Goal: Task Accomplishment & Management: Complete application form

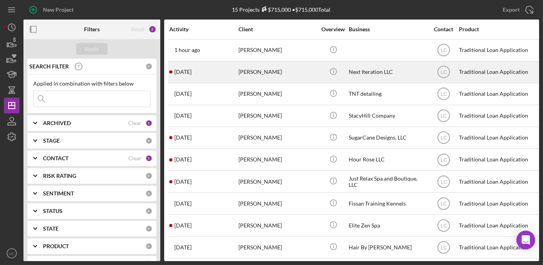
click at [187, 74] on time "[DATE]" at bounding box center [182, 72] width 17 height 6
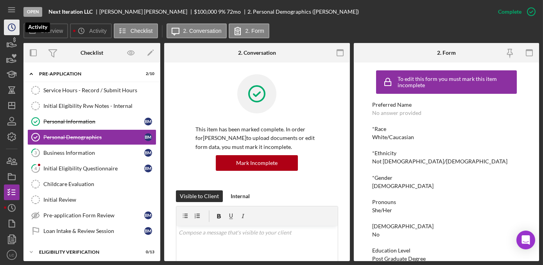
click at [14, 29] on icon "Icon/History" at bounding box center [12, 28] width 20 height 20
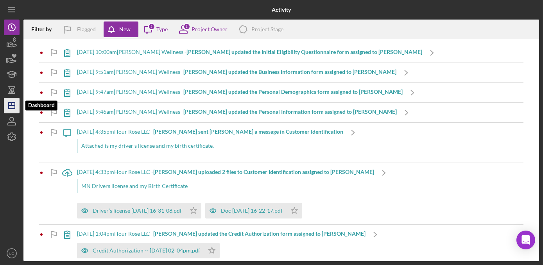
click at [8, 107] on icon "Icon/Dashboard" at bounding box center [12, 106] width 20 height 20
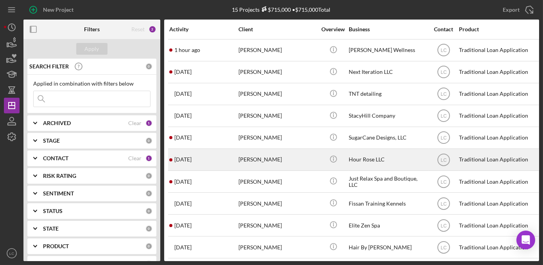
click at [289, 155] on div "[PERSON_NAME]" at bounding box center [278, 159] width 78 height 21
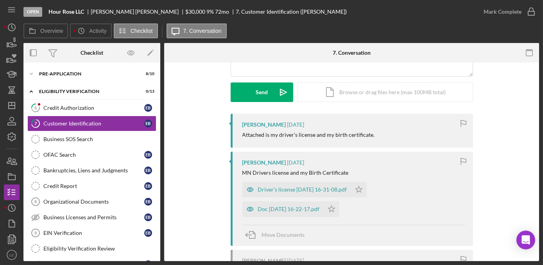
scroll to position [106, 0]
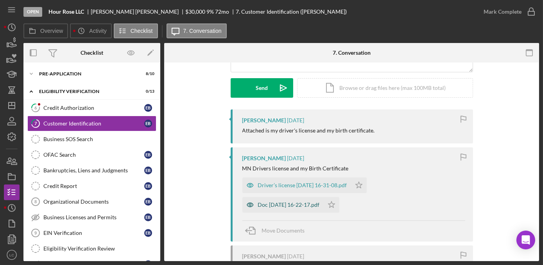
click at [310, 204] on div "Doc [DATE] 16-22-17.pdf" at bounding box center [289, 205] width 62 height 6
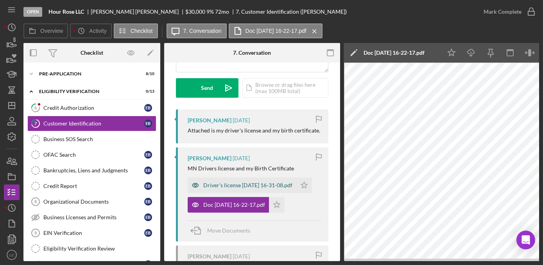
click at [249, 184] on div "Driver’s license [DATE] 16-31-08.pdf" at bounding box center [247, 185] width 89 height 6
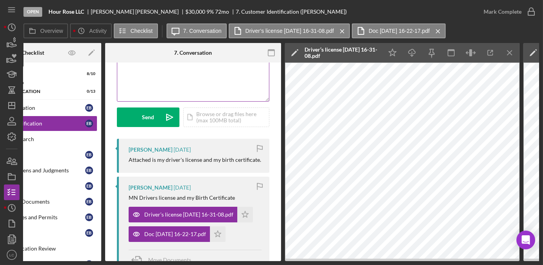
scroll to position [0, 0]
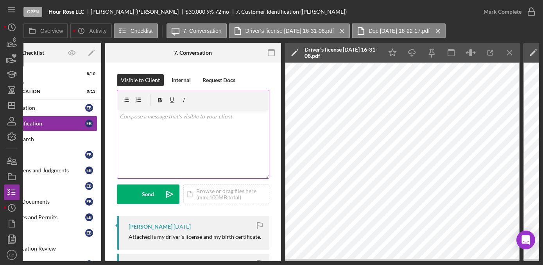
click at [156, 127] on div "v Color teal Color pink Remove color Add row above Add row below Add column bef…" at bounding box center [193, 144] width 152 height 68
click at [127, 117] on p "HI, upload a picture of the back of your IDdentification card." at bounding box center [193, 116] width 147 height 9
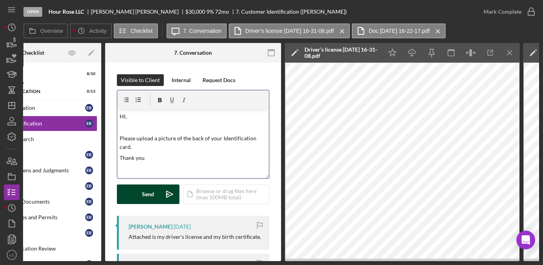
click at [148, 194] on div "Send" at bounding box center [148, 195] width 12 height 20
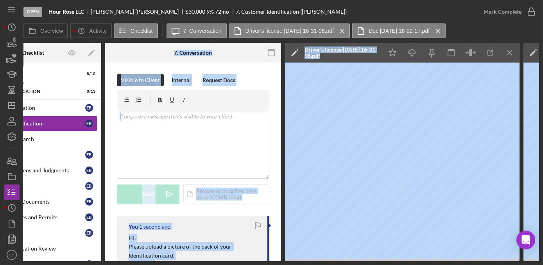
drag, startPoint x: 90, startPoint y: 261, endPoint x: -1, endPoint y: 262, distance: 91.5
click at [0, 262] on html "Open Hour Rose LLC [PERSON_NAME] $30,000 $30,000 9 % 72 mo 7. Customer Identifi…" at bounding box center [271, 132] width 543 height 265
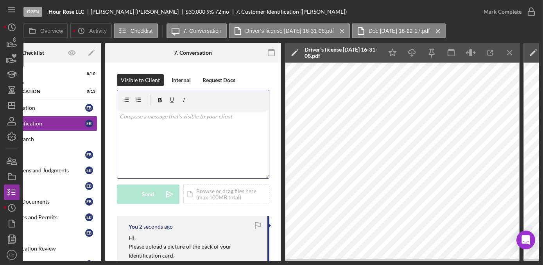
click at [160, 152] on div "v Color teal Color pink Remove color Add row above Add row below Add column bef…" at bounding box center [193, 144] width 152 height 68
click at [144, 263] on div "Open Hour Rose LLC [PERSON_NAME] $30,000 $30,000 9 % 72 mo 7. Customer Identifi…" at bounding box center [271, 132] width 543 height 265
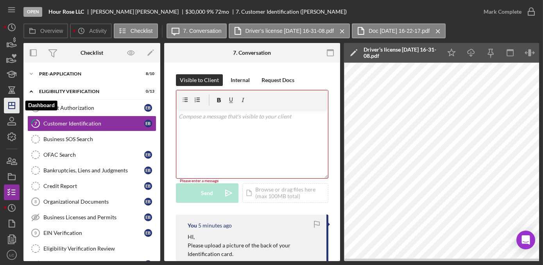
click at [12, 101] on icon "Icon/Dashboard" at bounding box center [12, 106] width 20 height 20
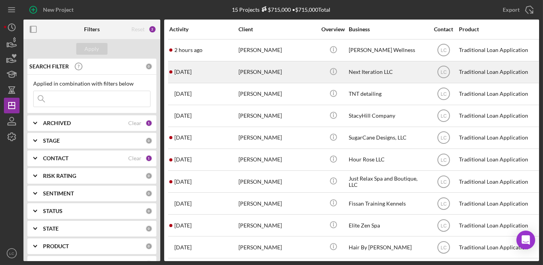
click at [289, 78] on div "[PERSON_NAME]" at bounding box center [278, 72] width 78 height 21
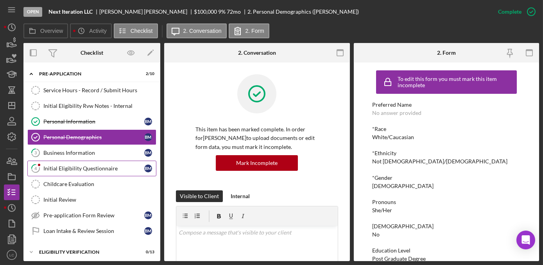
click at [56, 167] on div "Initial Eligibility Questionnaire" at bounding box center [93, 168] width 101 height 6
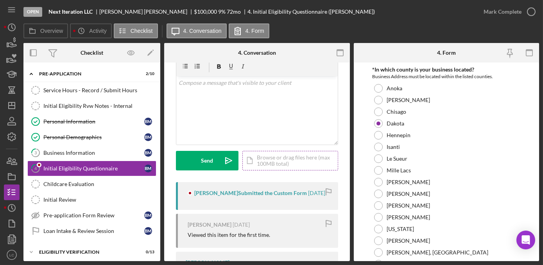
scroll to position [71, 0]
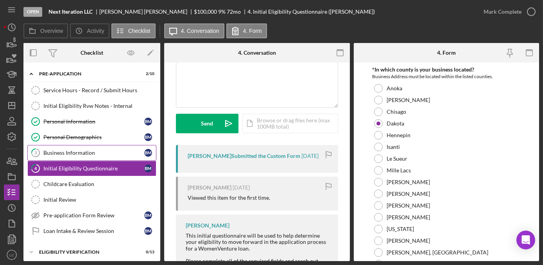
click at [103, 151] on div "Business Information" at bounding box center [93, 153] width 101 height 6
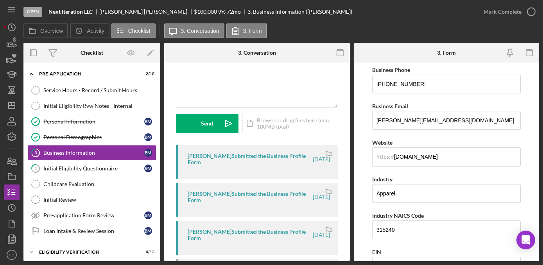
scroll to position [99, 0]
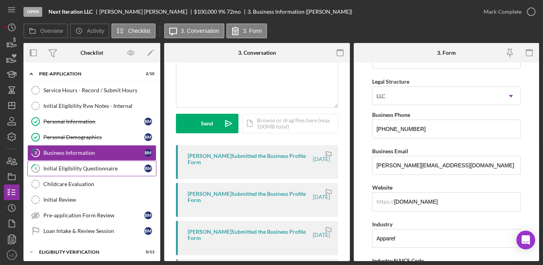
drag, startPoint x: 98, startPoint y: 166, endPoint x: 104, endPoint y: 165, distance: 6.4
click at [98, 166] on div "Initial Eligibility Questionnaire" at bounding box center [93, 168] width 101 height 6
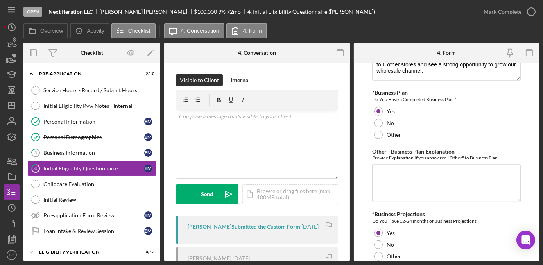
scroll to position [1307, 0]
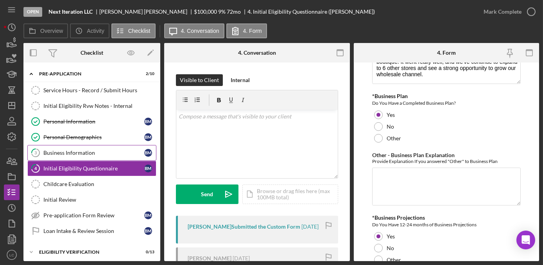
click at [108, 151] on div "Business Information" at bounding box center [93, 153] width 101 height 6
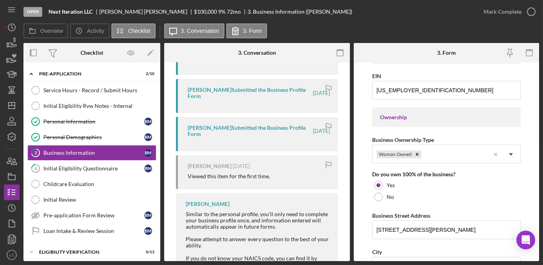
scroll to position [249, 0]
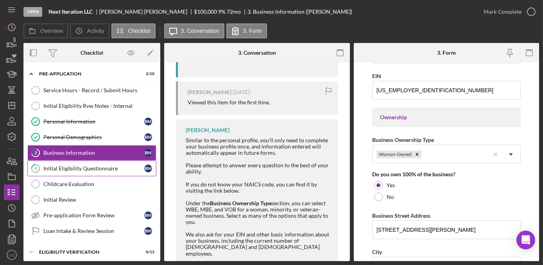
click at [105, 167] on div "Initial Eligibility Questionnaire" at bounding box center [93, 168] width 101 height 6
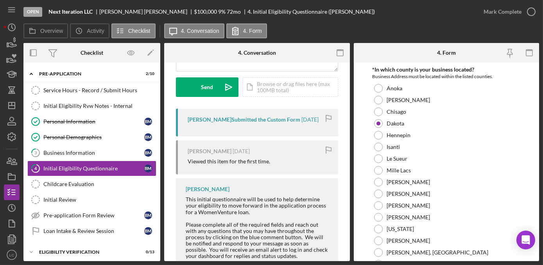
scroll to position [178, 0]
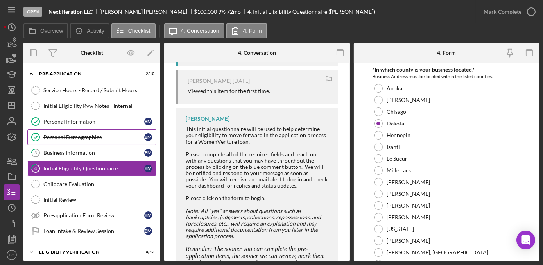
click at [100, 136] on div "Personal Demographics" at bounding box center [93, 137] width 101 height 6
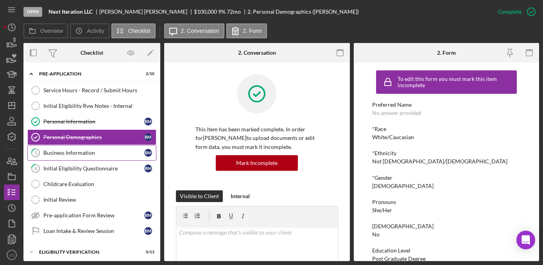
click at [105, 152] on div "Business Information" at bounding box center [93, 153] width 101 height 6
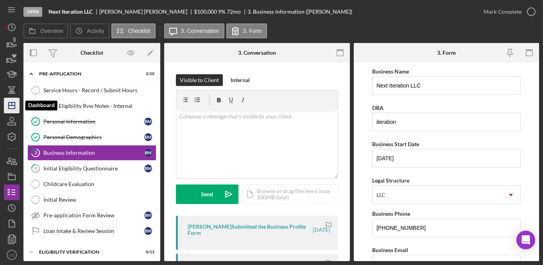
click at [14, 100] on icon "Icon/Dashboard" at bounding box center [12, 106] width 20 height 20
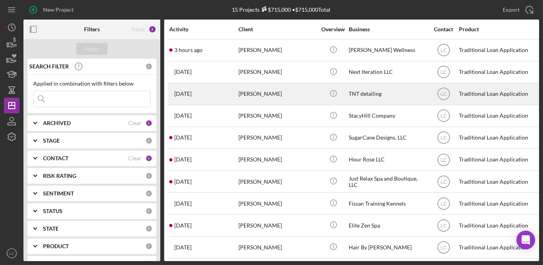
click at [297, 88] on div "[PERSON_NAME]" at bounding box center [278, 94] width 78 height 21
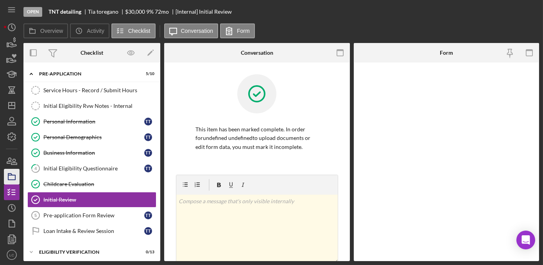
scroll to position [36, 0]
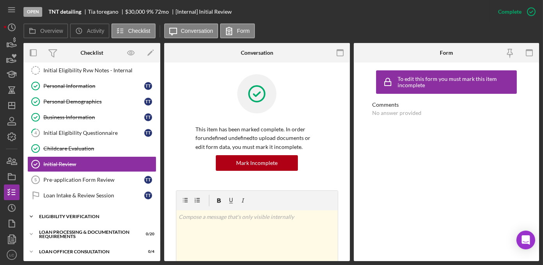
click at [30, 216] on polyline at bounding box center [31, 217] width 2 height 2
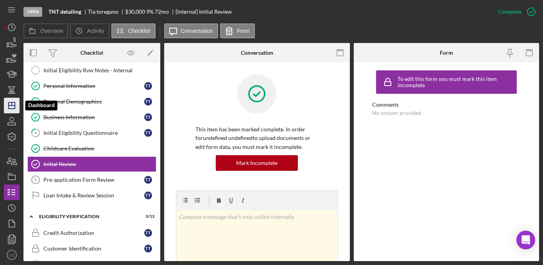
click at [14, 102] on polygon "button" at bounding box center [12, 105] width 6 height 6
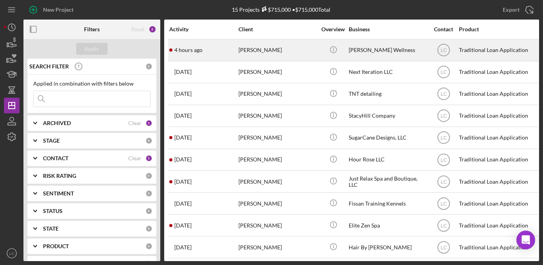
click at [307, 55] on div "[PERSON_NAME]" at bounding box center [278, 50] width 78 height 21
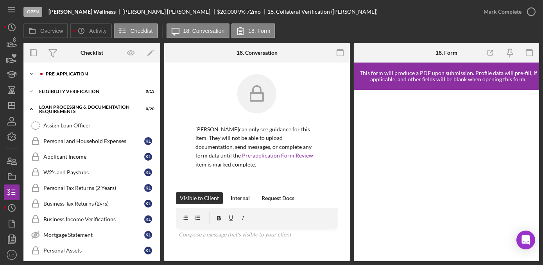
click at [33, 72] on icon "Icon/Expander" at bounding box center [31, 74] width 16 height 16
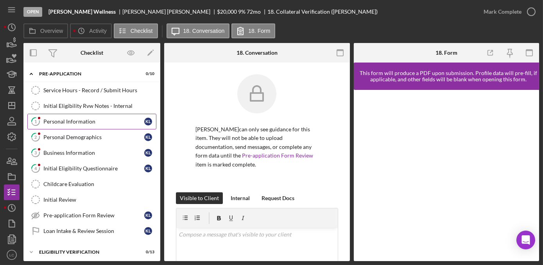
click at [83, 120] on div "Personal Information" at bounding box center [93, 121] width 101 height 6
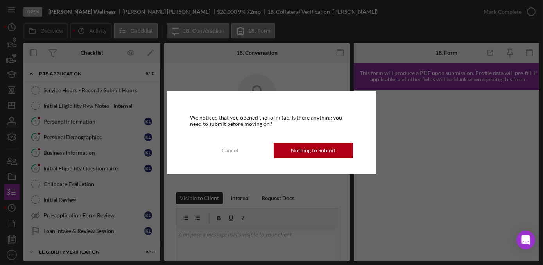
click at [331, 158] on div "We noticed that you opened the form tab. Is there anything you need to submit b…" at bounding box center [272, 132] width 210 height 83
click at [321, 149] on div "Nothing to Submit" at bounding box center [313, 151] width 45 height 16
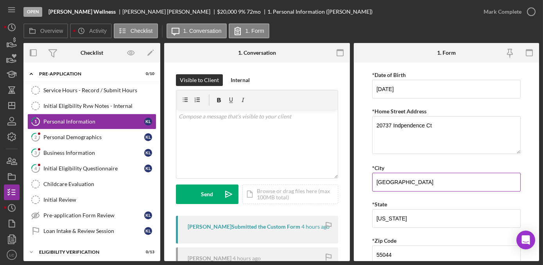
scroll to position [106, 0]
click at [429, 122] on textarea "20737 Indpendence Ct" at bounding box center [446, 134] width 149 height 38
drag, startPoint x: 411, startPoint y: 127, endPoint x: 397, endPoint y: 122, distance: 14.6
drag, startPoint x: 397, startPoint y: 122, endPoint x: 479, endPoint y: 129, distance: 82.8
click at [479, 129] on textarea "20737 Indpendence Court" at bounding box center [446, 134] width 149 height 38
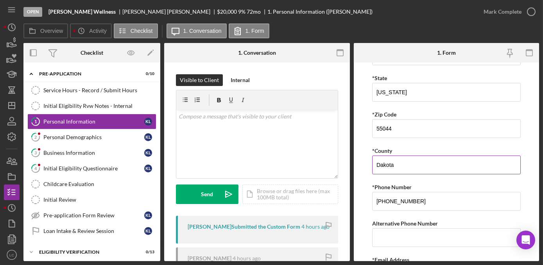
scroll to position [280, 0]
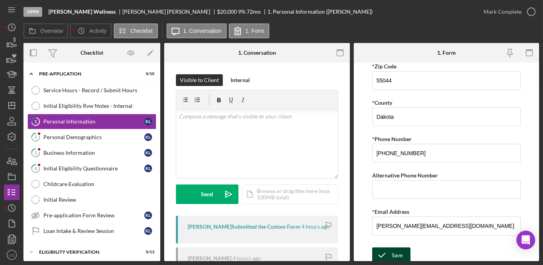
type textarea "[STREET_ADDRESS]"
click at [387, 252] on icon "submit" at bounding box center [382, 256] width 20 height 20
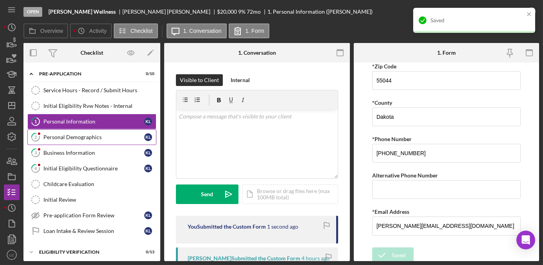
click at [93, 138] on div "Personal Demographics" at bounding box center [93, 137] width 101 height 6
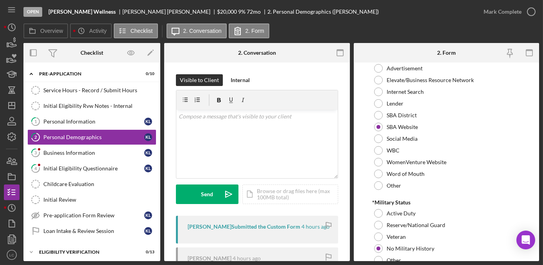
scroll to position [843, 0]
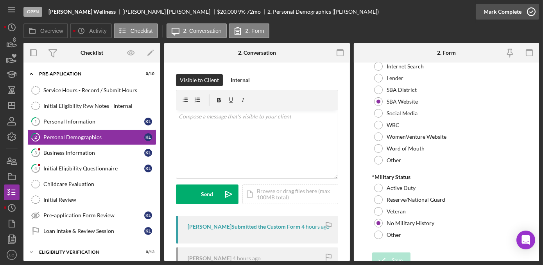
click at [534, 16] on icon "button" at bounding box center [532, 12] width 20 height 20
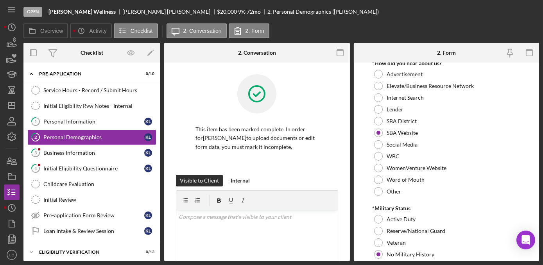
scroll to position [874, 0]
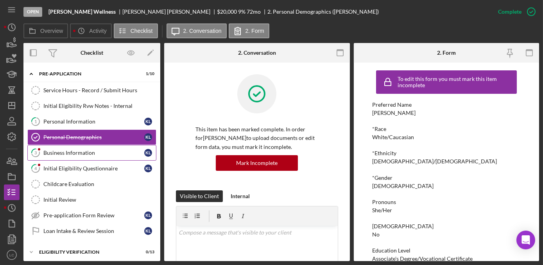
click at [90, 154] on div "Business Information" at bounding box center [93, 153] width 101 height 6
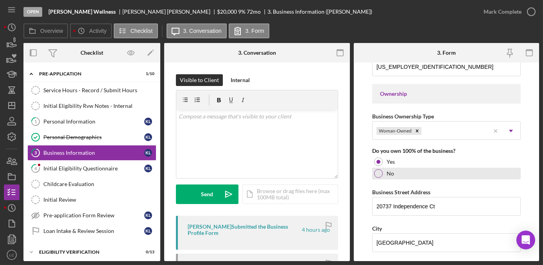
scroll to position [355, 0]
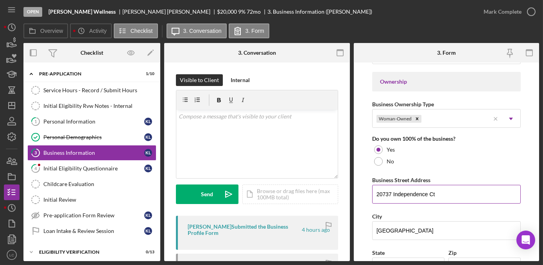
click at [435, 194] on input "20737 Independence Ct" at bounding box center [446, 194] width 149 height 19
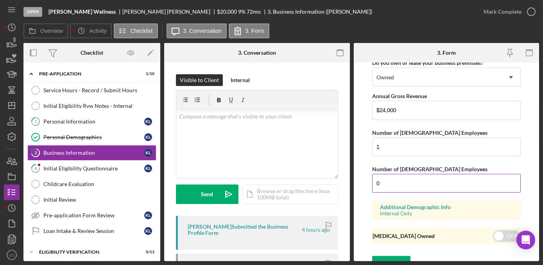
scroll to position [665, 0]
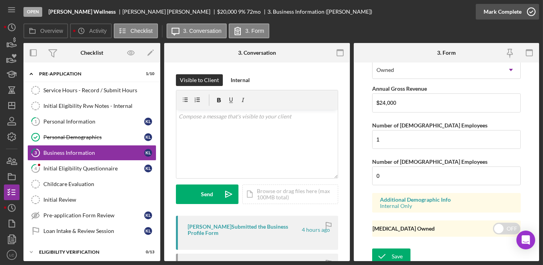
type input "[STREET_ADDRESS]"
click at [531, 13] on icon "button" at bounding box center [532, 12] width 20 height 20
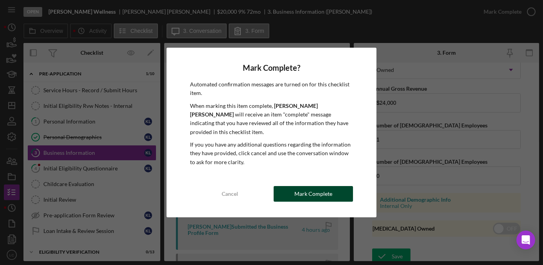
click at [325, 186] on div "Mark Complete" at bounding box center [313, 194] width 38 height 16
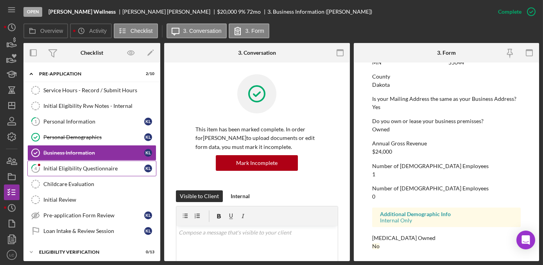
scroll to position [391, 0]
click at [85, 170] on link "4 Initial Eligibility Questionnaire K L" at bounding box center [91, 169] width 129 height 16
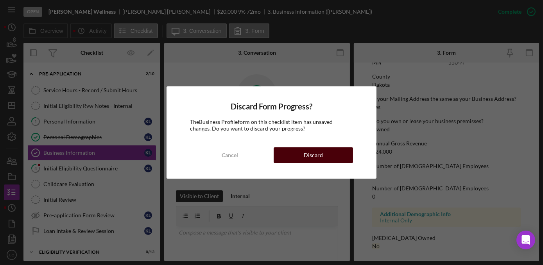
click at [310, 152] on div "Discard" at bounding box center [313, 155] width 19 height 16
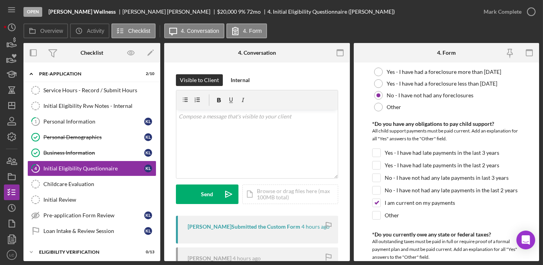
scroll to position [675, 0]
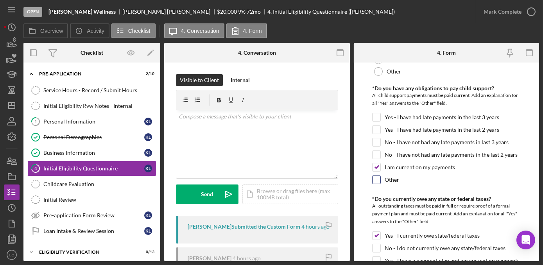
click at [373, 176] on input "Other" at bounding box center [377, 180] width 8 height 8
checkbox input "true"
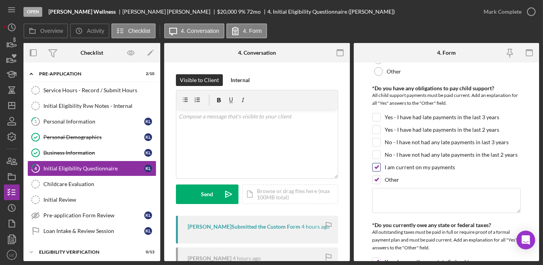
click at [376, 163] on input "I am current on my payments" at bounding box center [377, 167] width 8 height 8
checkbox input "false"
click at [395, 205] on textarea at bounding box center [446, 200] width 149 height 25
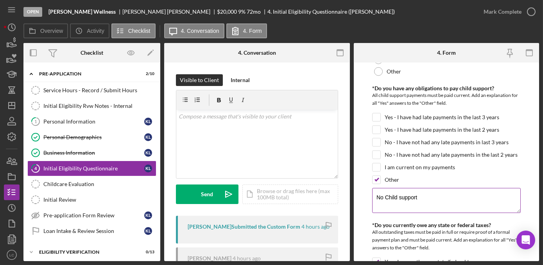
scroll to position [782, 0]
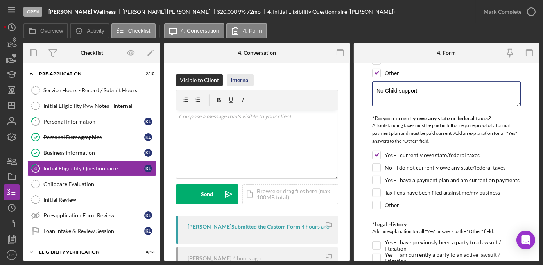
type textarea "No Child support"
click at [241, 78] on div "Internal" at bounding box center [240, 80] width 19 height 12
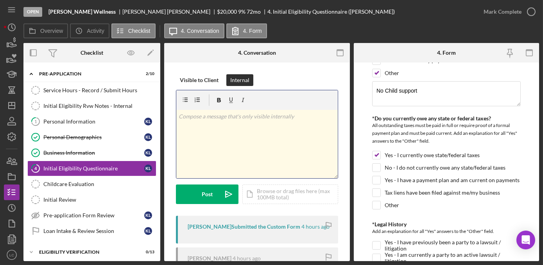
click at [255, 135] on div "v Color teal Color pink Remove color Add row above Add row below Add column bef…" at bounding box center [256, 144] width 161 height 68
drag, startPoint x: 193, startPoint y: 118, endPoint x: 167, endPoint y: 120, distance: 26.2
click at [167, 120] on div "Visible to Client Internal v Color teal Color pink Remove color Add row above A…" at bounding box center [257, 270] width 186 height 414
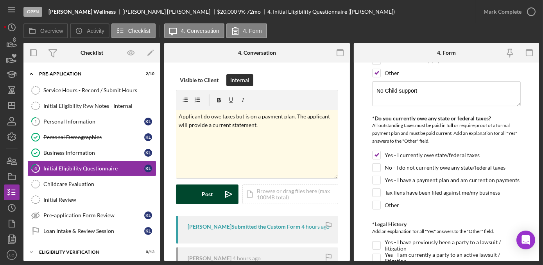
click at [208, 195] on div "Post" at bounding box center [207, 195] width 11 height 20
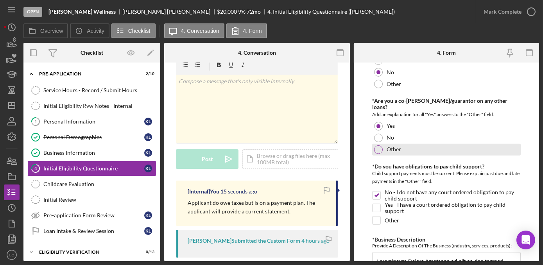
scroll to position [1102, 0]
click at [377, 145] on div at bounding box center [378, 149] width 9 height 9
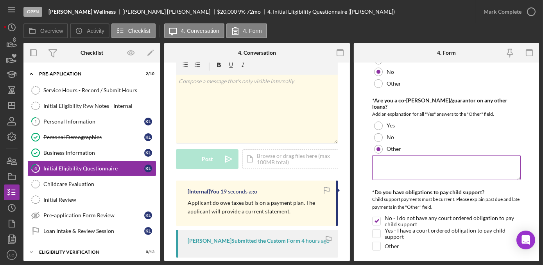
click at [396, 155] on textarea at bounding box center [446, 167] width 149 height 25
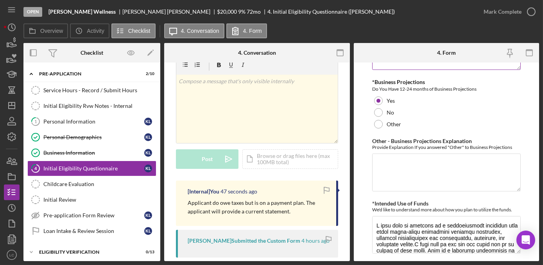
scroll to position [1475, 0]
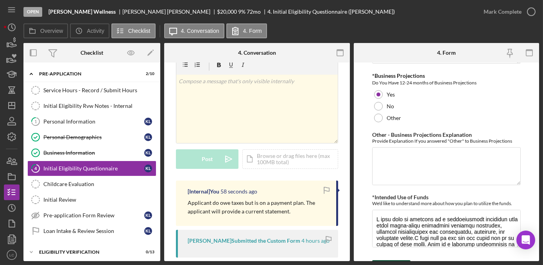
type textarea "She is on her daughter student loans."
click at [387, 258] on icon "submit" at bounding box center [382, 268] width 20 height 20
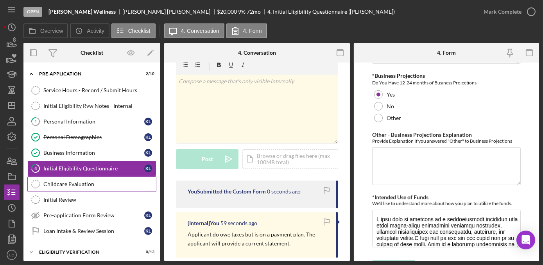
click at [84, 184] on div "Childcare Evaluation" at bounding box center [99, 184] width 113 height 6
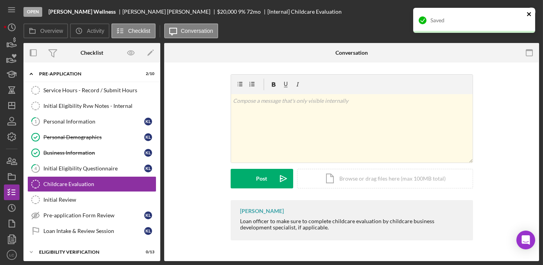
click at [529, 12] on icon "close" at bounding box center [529, 14] width 5 height 6
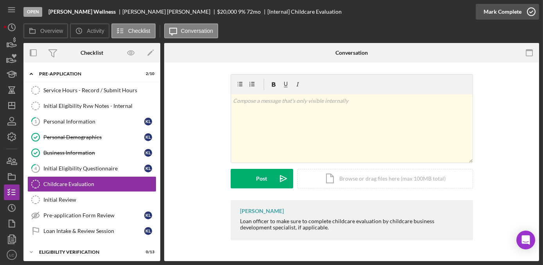
click at [529, 11] on icon "button" at bounding box center [532, 12] width 20 height 20
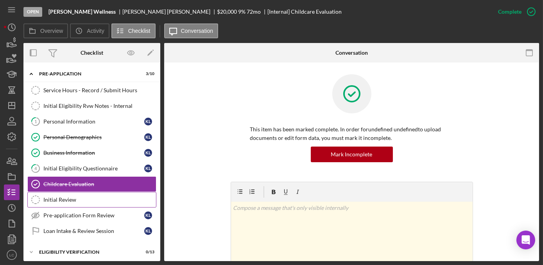
click at [89, 193] on link "Initial Review Initial Review" at bounding box center [91, 200] width 129 height 16
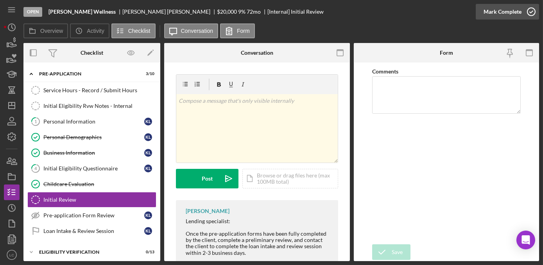
click at [529, 11] on icon "button" at bounding box center [532, 12] width 20 height 20
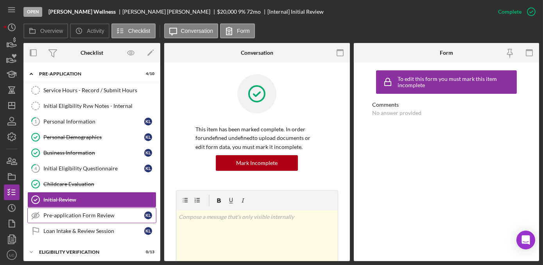
click at [115, 215] on div "Pre-application Form Review" at bounding box center [93, 215] width 101 height 6
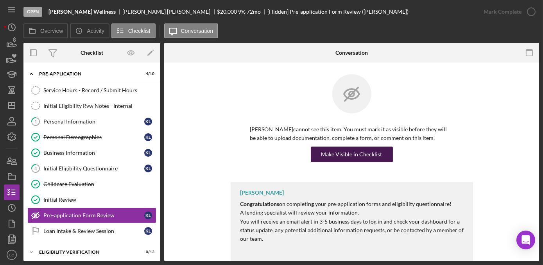
click at [334, 153] on div "Make Visible in Checklist" at bounding box center [351, 155] width 61 height 16
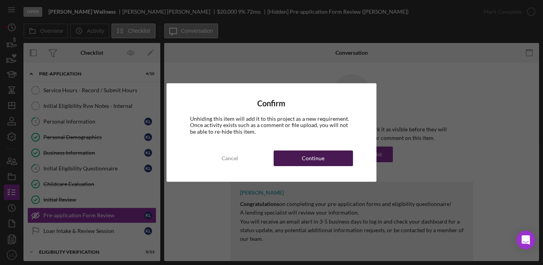
click at [330, 155] on button "Continue" at bounding box center [313, 159] width 79 height 16
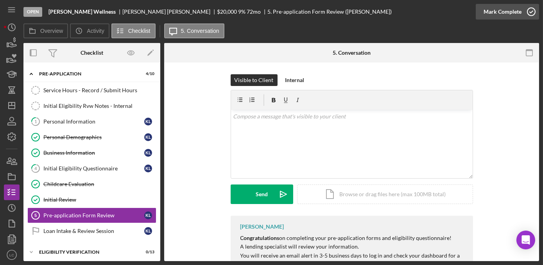
click at [535, 12] on icon "button" at bounding box center [532, 12] width 20 height 20
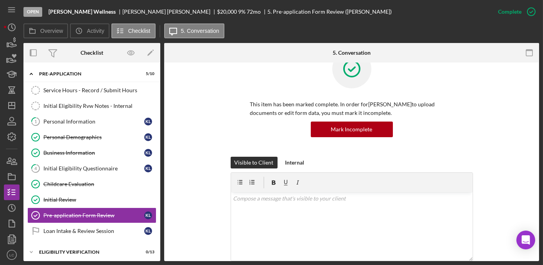
scroll to position [35, 0]
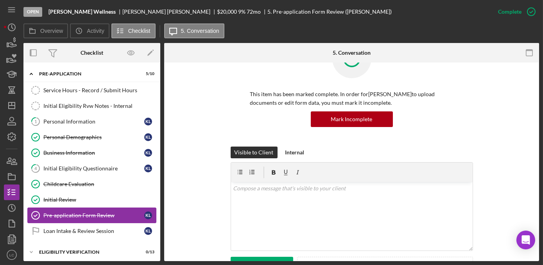
drag, startPoint x: 96, startPoint y: 223, endPoint x: 119, endPoint y: 219, distance: 23.5
click at [97, 223] on link "Loan Intake & Review Session Loan Intake & Review Session K L" at bounding box center [91, 231] width 129 height 16
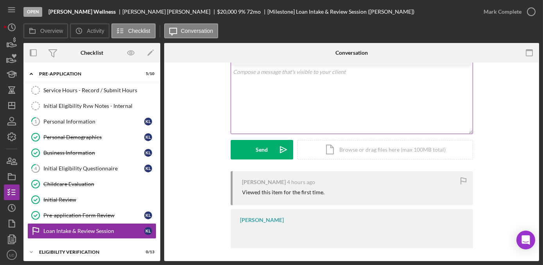
scroll to position [47, 0]
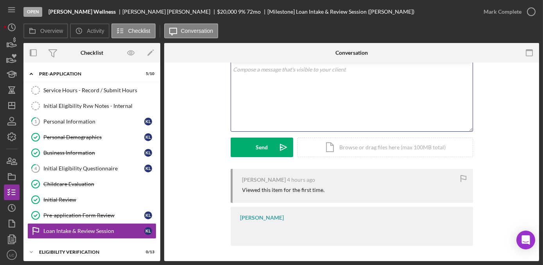
click at [260, 109] on div "v Color teal Color pink Remove color Add row above Add row below Add column bef…" at bounding box center [352, 97] width 242 height 68
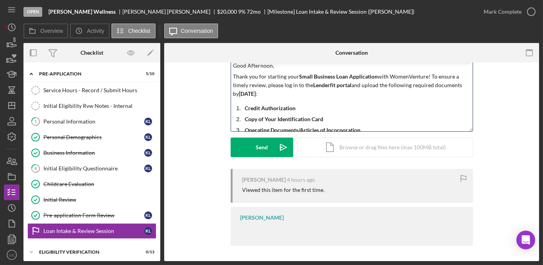
scroll to position [0, 0]
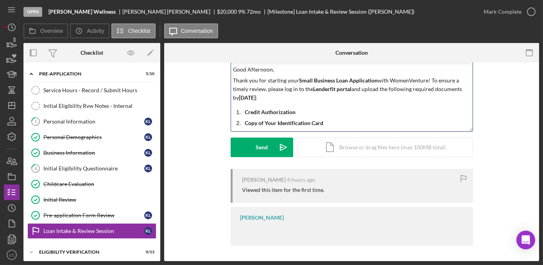
click at [328, 124] on p "Copy of Your Identification Card" at bounding box center [358, 123] width 226 height 9
drag, startPoint x: 290, startPoint y: 100, endPoint x: 257, endPoint y: 101, distance: 32.9
click at [257, 101] on p "Thank you for starting your Small Business Loan Application with WomenVenture! …" at bounding box center [351, 89] width 237 height 26
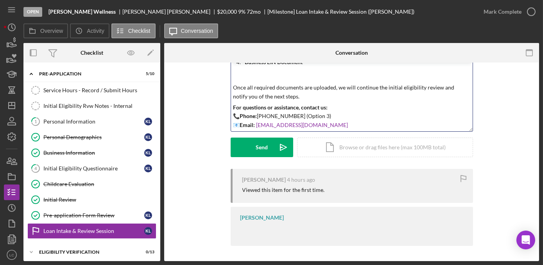
scroll to position [94, 0]
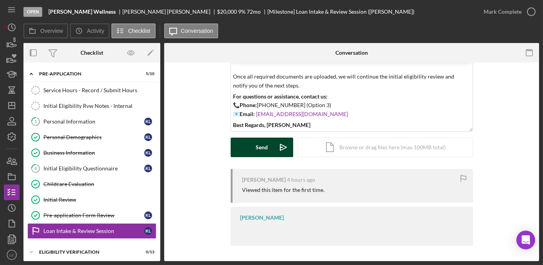
click at [265, 147] on div "Send" at bounding box center [262, 148] width 12 height 20
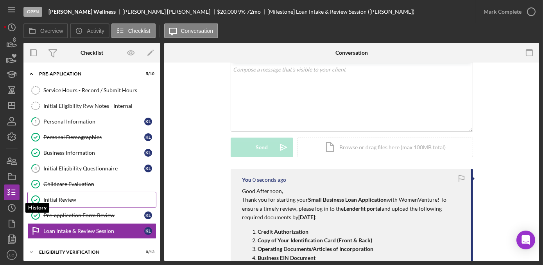
scroll to position [0, 0]
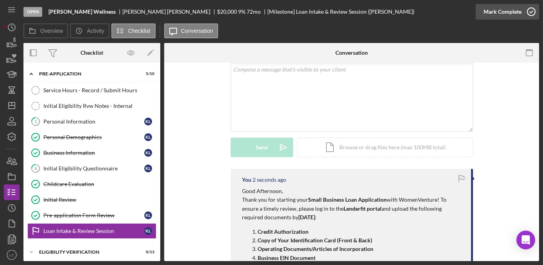
click at [531, 10] on icon "button" at bounding box center [532, 12] width 20 height 20
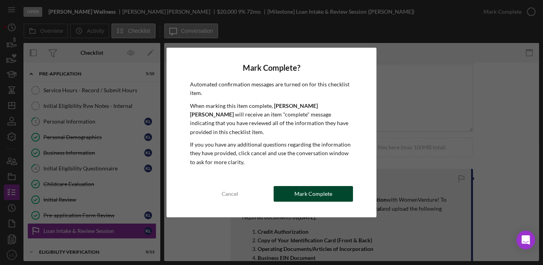
click at [301, 186] on div "Mark Complete" at bounding box center [313, 194] width 38 height 16
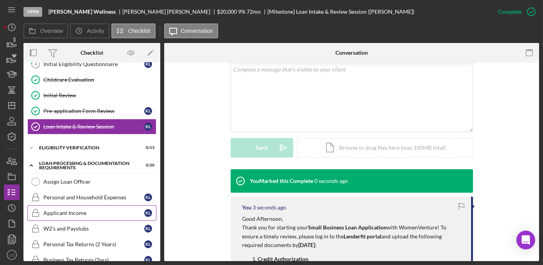
scroll to position [106, 0]
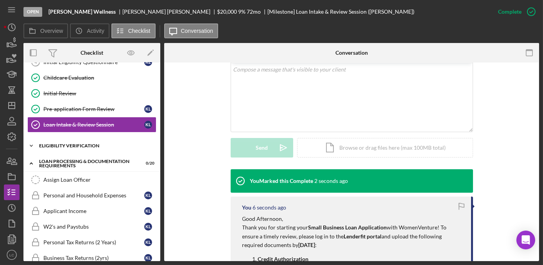
click at [32, 142] on icon "Icon/Expander" at bounding box center [31, 146] width 16 height 16
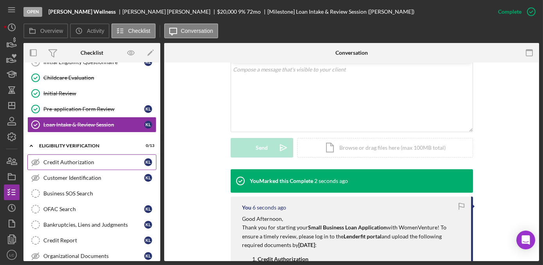
click at [54, 159] on div "Credit Authorization" at bounding box center [93, 162] width 101 height 6
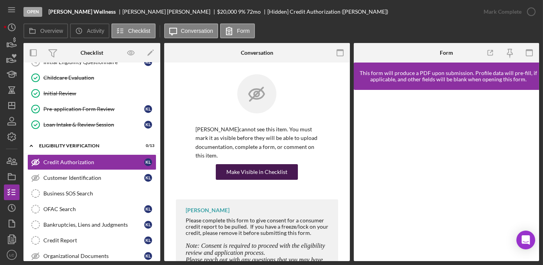
click at [261, 174] on div "Make Visible in Checklist" at bounding box center [256, 172] width 61 height 16
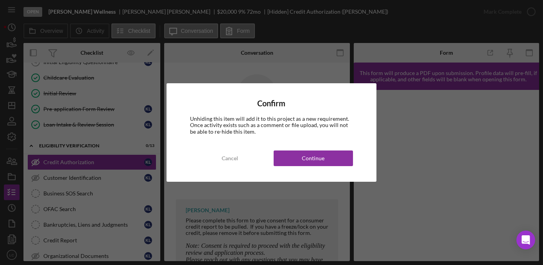
click at [309, 168] on div "Confirm Unhiding this item will add it to this project as a new requirement. On…" at bounding box center [272, 132] width 210 height 98
click at [309, 163] on div "Continue" at bounding box center [313, 159] width 23 height 16
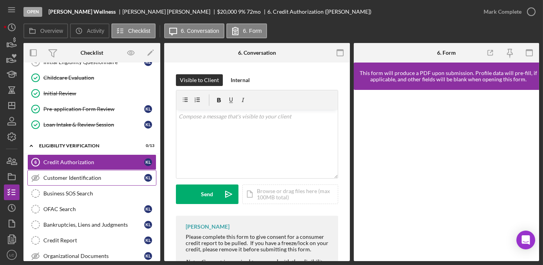
click at [88, 175] on div "Customer Identification" at bounding box center [93, 178] width 101 height 6
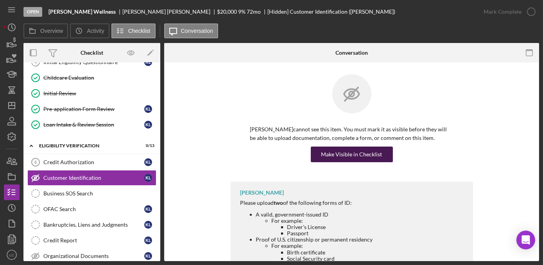
click at [328, 158] on div "Make Visible in Checklist" at bounding box center [351, 155] width 61 height 16
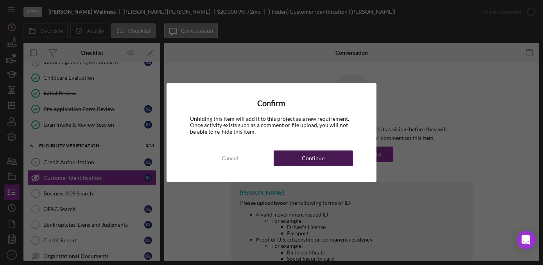
click at [340, 164] on button "Continue" at bounding box center [313, 159] width 79 height 16
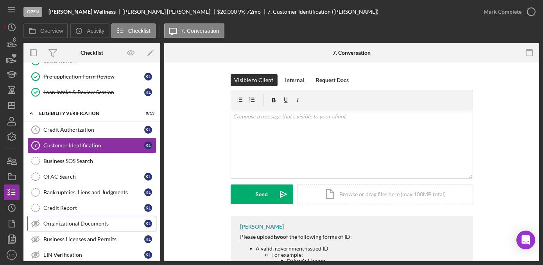
scroll to position [178, 0]
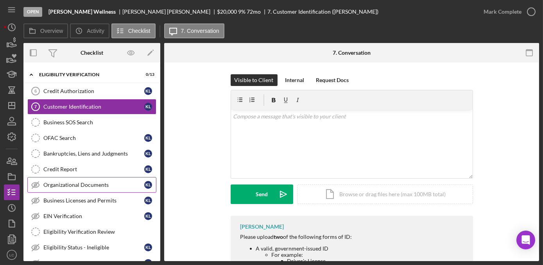
click at [87, 186] on link "Organizational Documents Organizational Documents K L" at bounding box center [91, 185] width 129 height 16
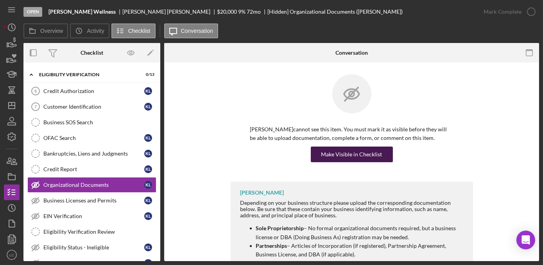
click at [323, 160] on div "Make Visible in Checklist" at bounding box center [351, 155] width 61 height 16
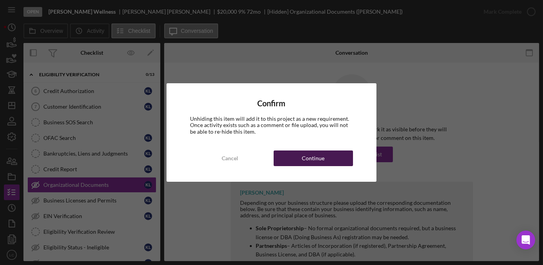
click at [323, 160] on div "Continue" at bounding box center [313, 159] width 23 height 16
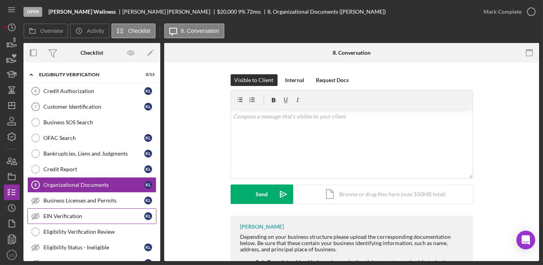
click at [75, 215] on div "EIN Verification" at bounding box center [93, 216] width 101 height 6
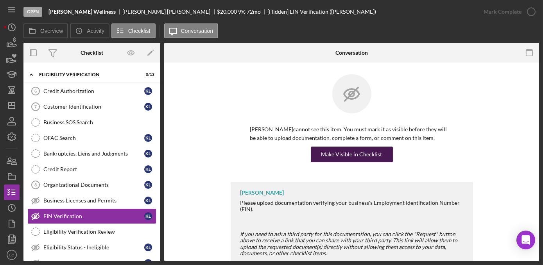
click at [339, 150] on div "Make Visible in Checklist" at bounding box center [351, 155] width 61 height 16
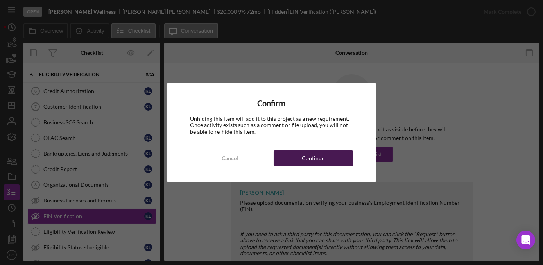
click at [332, 161] on button "Continue" at bounding box center [313, 159] width 79 height 16
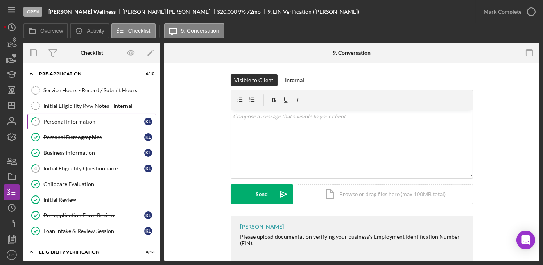
click at [98, 119] on div "Personal Information" at bounding box center [93, 121] width 101 height 6
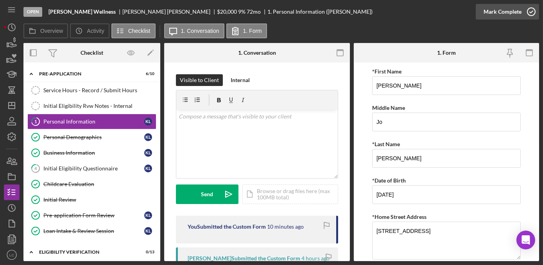
click at [530, 9] on icon "button" at bounding box center [532, 12] width 20 height 20
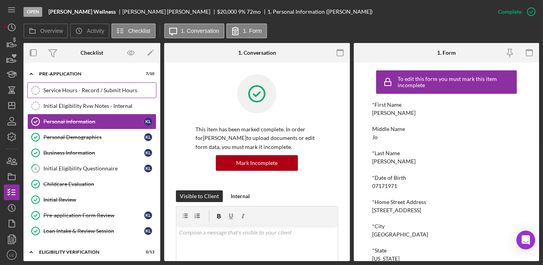
click at [86, 95] on link "Service Hours - Record / Submit Hours Service Hours - Record / Submit Hours" at bounding box center [91, 91] width 129 height 16
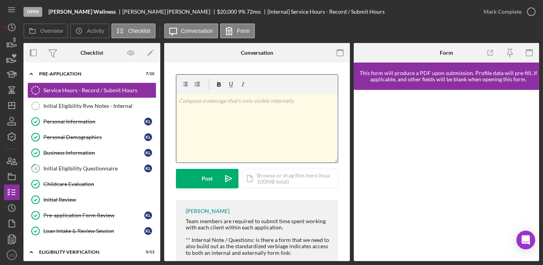
click at [216, 119] on div "v Color teal Color pink Remove color Add row above Add row below Add column bef…" at bounding box center [256, 128] width 161 height 68
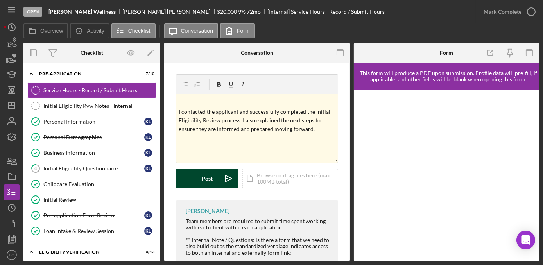
click at [215, 181] on button "Post Icon/icon-invite-send" at bounding box center [207, 179] width 63 height 20
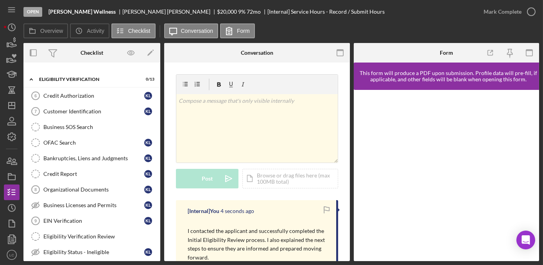
scroll to position [142, 0]
